Goal: Check status: Check status

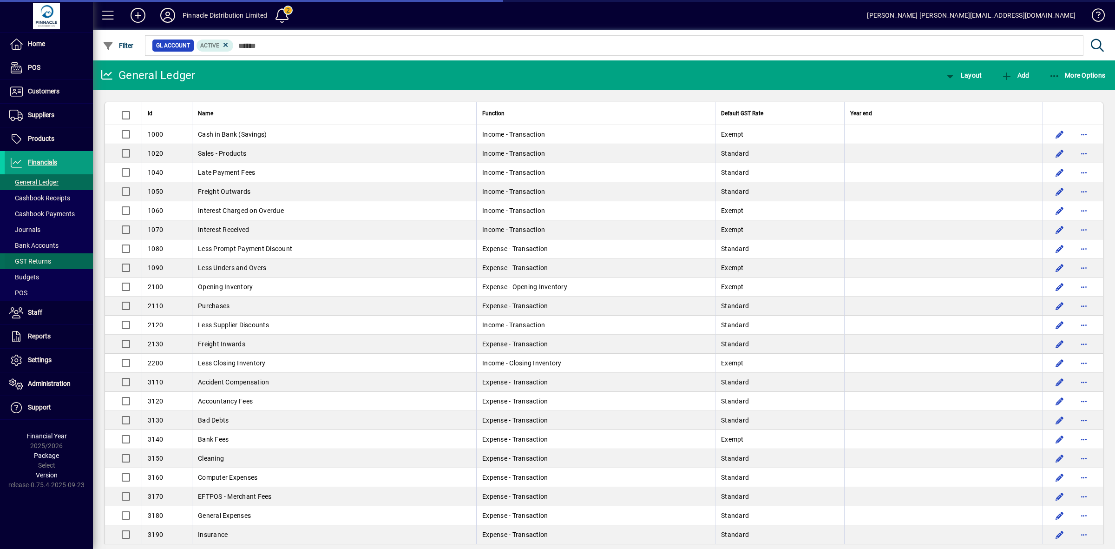
drag, startPoint x: 0, startPoint y: 0, endPoint x: 31, endPoint y: 261, distance: 262.4
click at [31, 261] on span "GST Returns" at bounding box center [30, 260] width 42 height 7
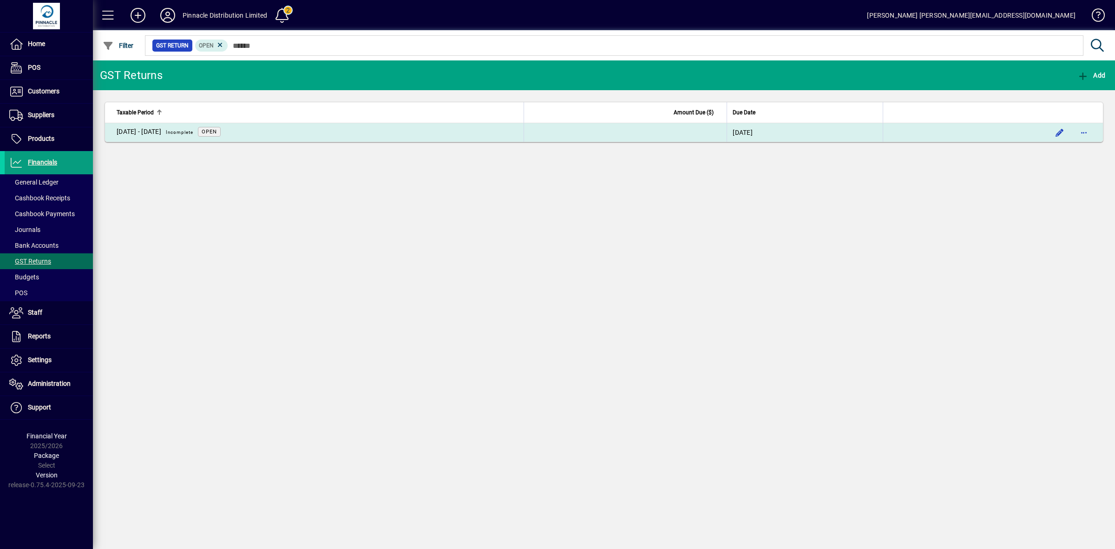
click at [774, 129] on td "[DATE]" at bounding box center [805, 132] width 156 height 19
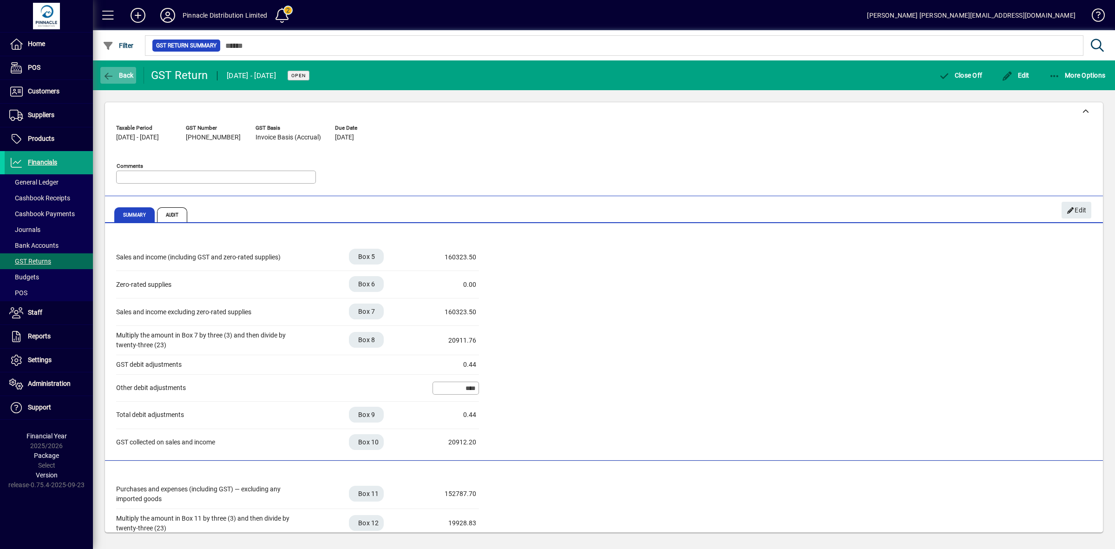
click at [122, 76] on span "Back" at bounding box center [118, 75] width 31 height 7
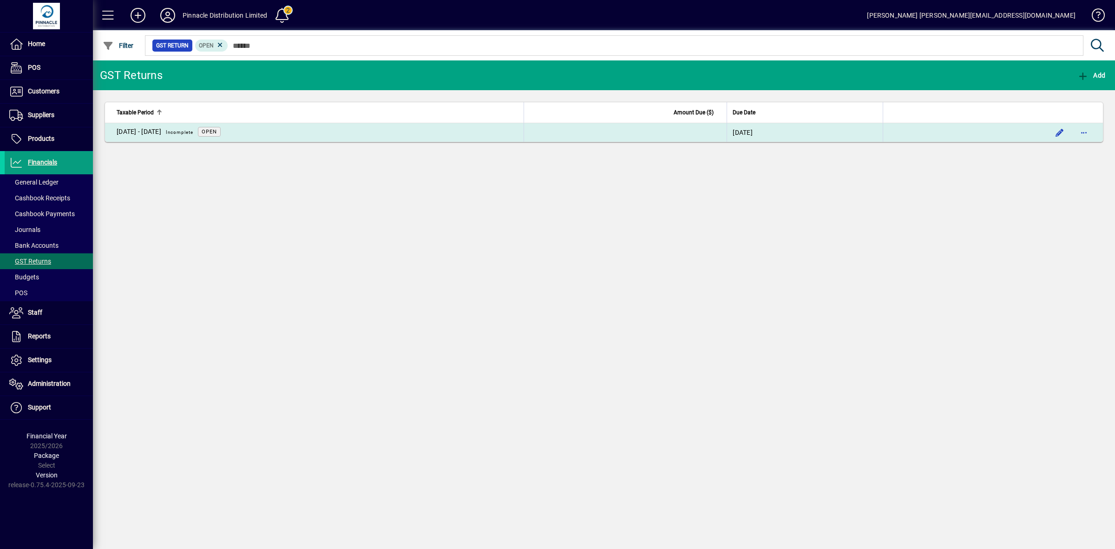
click at [309, 132] on td "[DATE] - [DATE] Incomplete Open" at bounding box center [314, 132] width 419 height 19
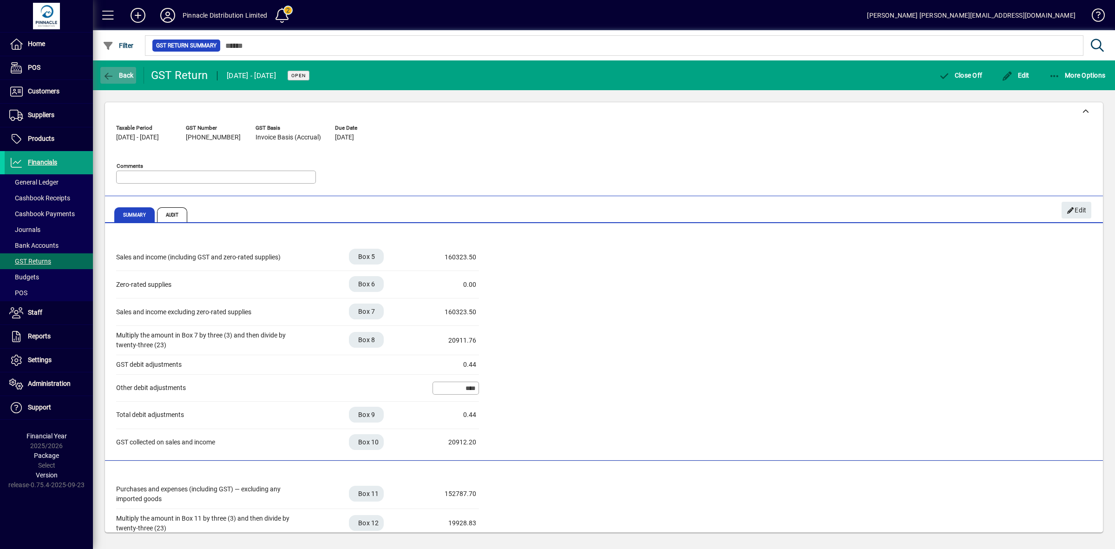
click at [119, 78] on span "Back" at bounding box center [118, 75] width 31 height 7
